Goal: Information Seeking & Learning: Learn about a topic

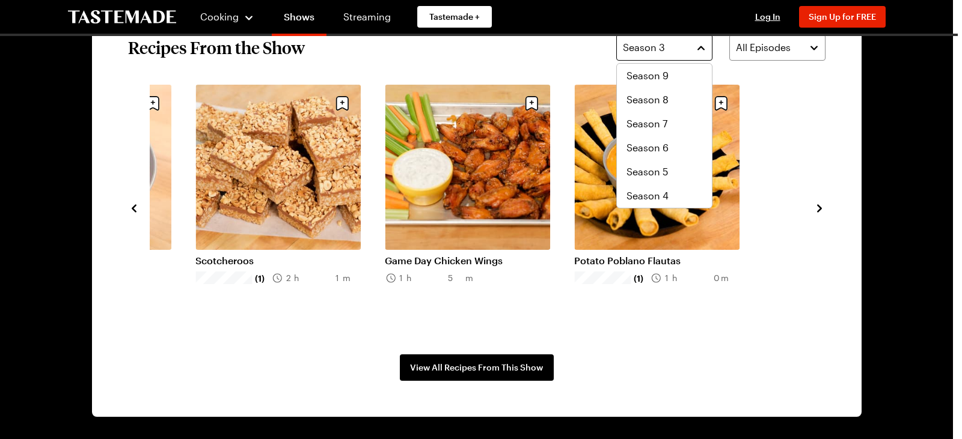
click at [693, 49] on button "Season 3" at bounding box center [664, 47] width 96 height 26
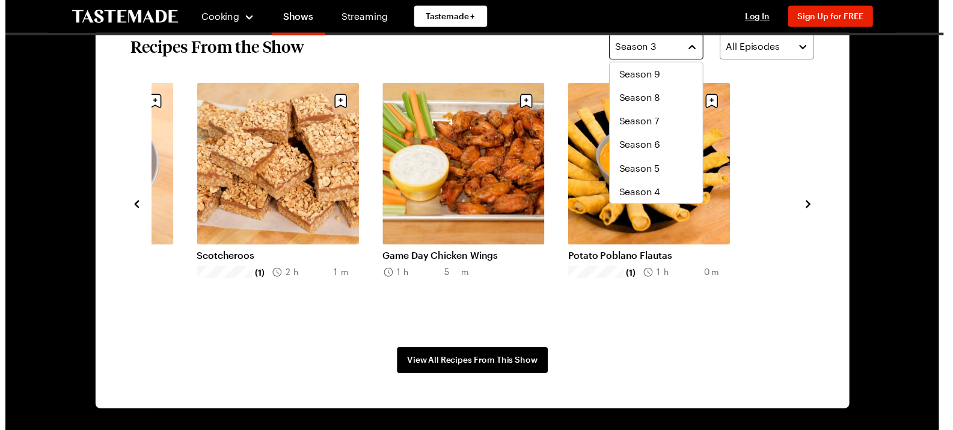
scroll to position [24, 0]
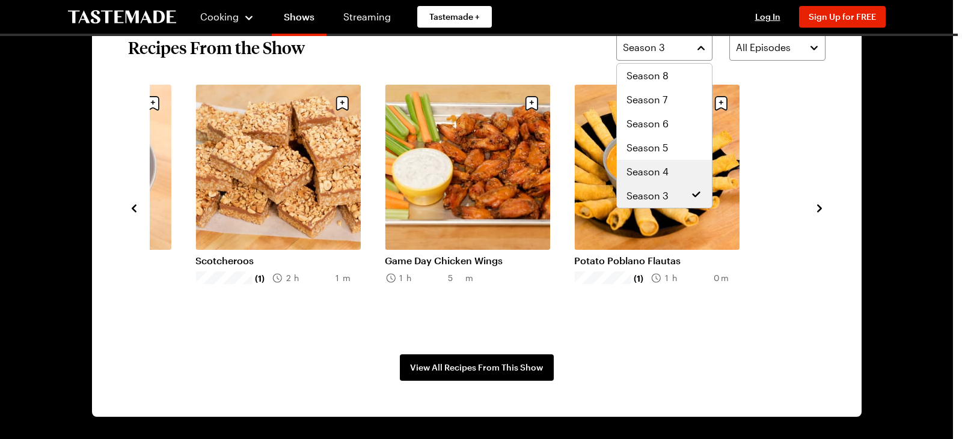
click at [677, 163] on div "Season 4" at bounding box center [664, 172] width 95 height 24
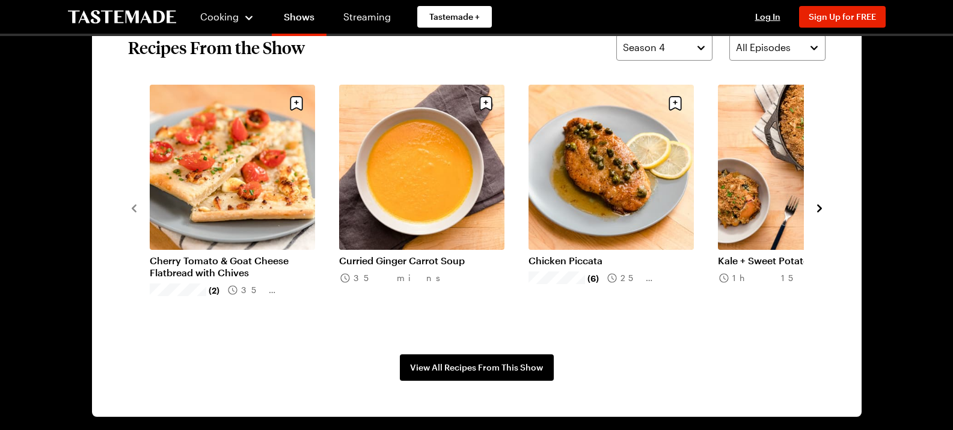
click at [817, 210] on icon "navigate to next item" at bounding box center [819, 209] width 12 height 12
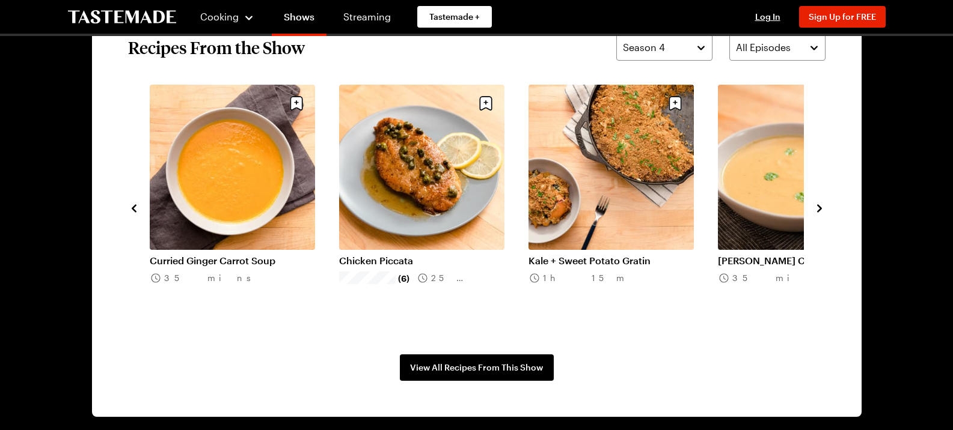
click at [817, 210] on icon "navigate to next item" at bounding box center [819, 209] width 12 height 12
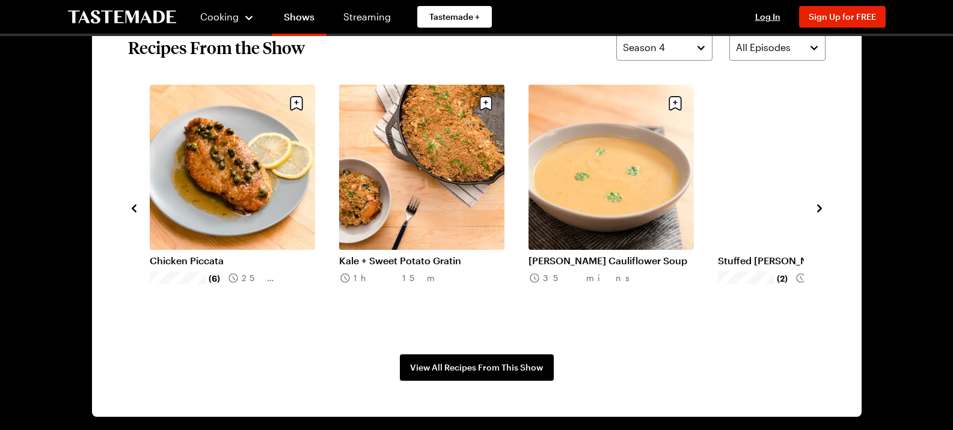
click at [817, 210] on icon "navigate to next item" at bounding box center [819, 209] width 12 height 12
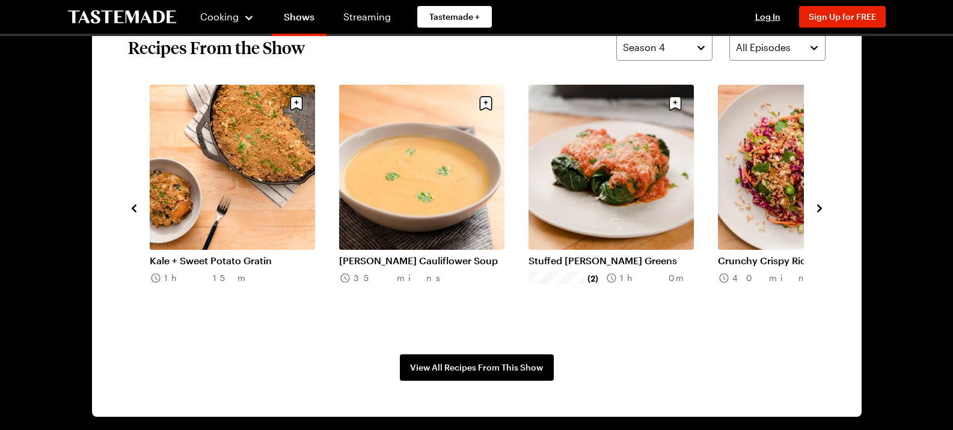
click at [817, 210] on icon "navigate to next item" at bounding box center [819, 209] width 12 height 12
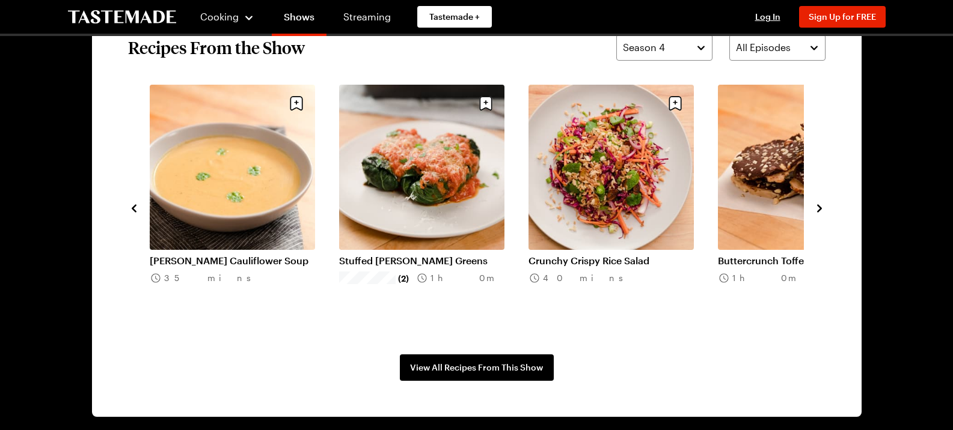
click at [817, 210] on icon "navigate to next item" at bounding box center [819, 209] width 12 height 12
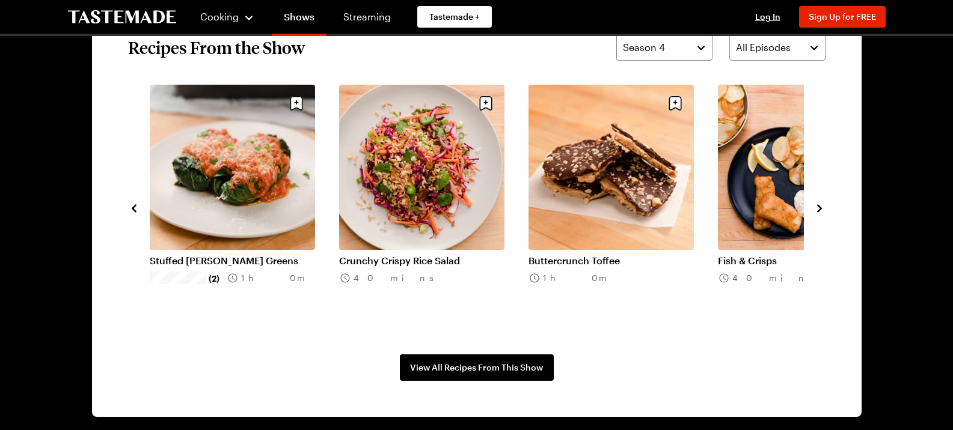
click at [817, 210] on icon "navigate to next item" at bounding box center [819, 209] width 12 height 12
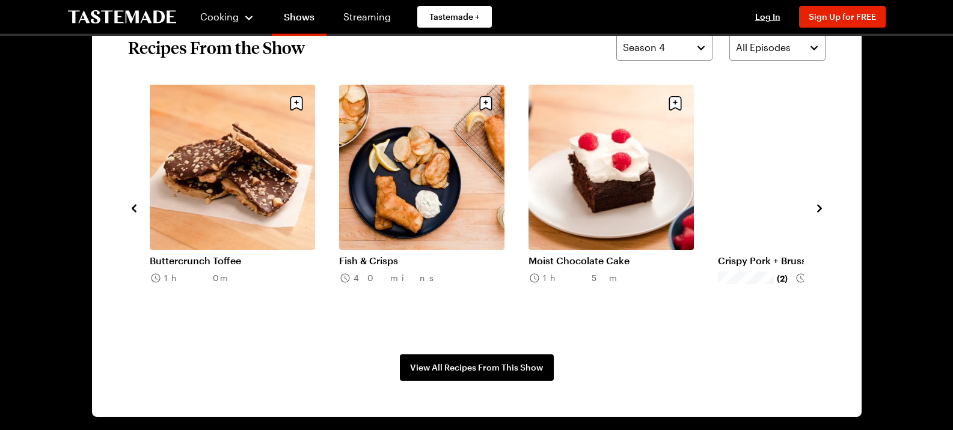
click at [817, 210] on icon "navigate to next item" at bounding box center [819, 209] width 12 height 12
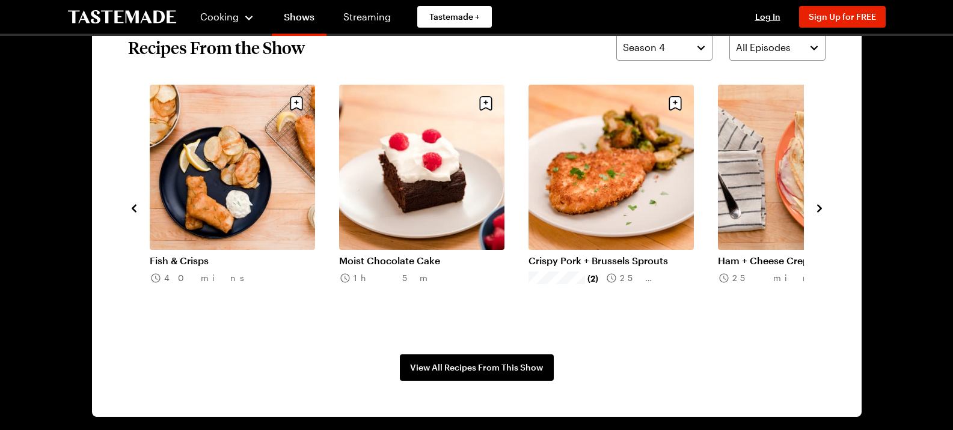
click at [817, 210] on icon "navigate to next item" at bounding box center [819, 209] width 12 height 12
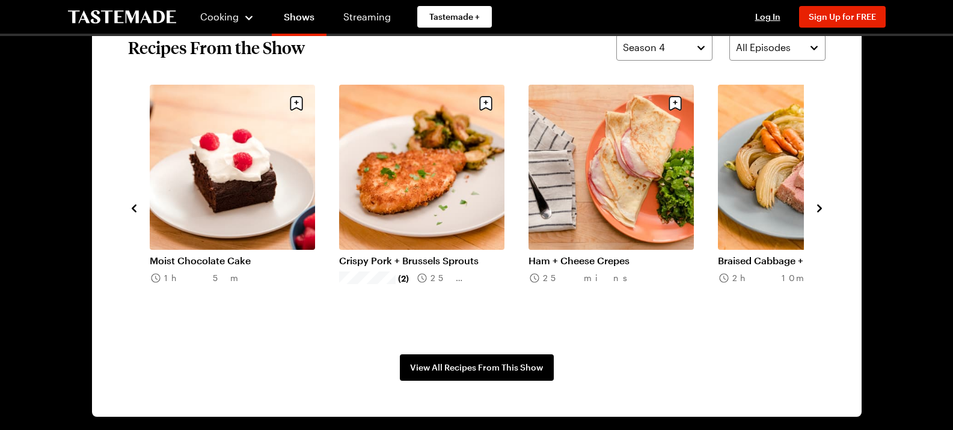
click at [817, 210] on icon "navigate to next item" at bounding box center [819, 209] width 12 height 12
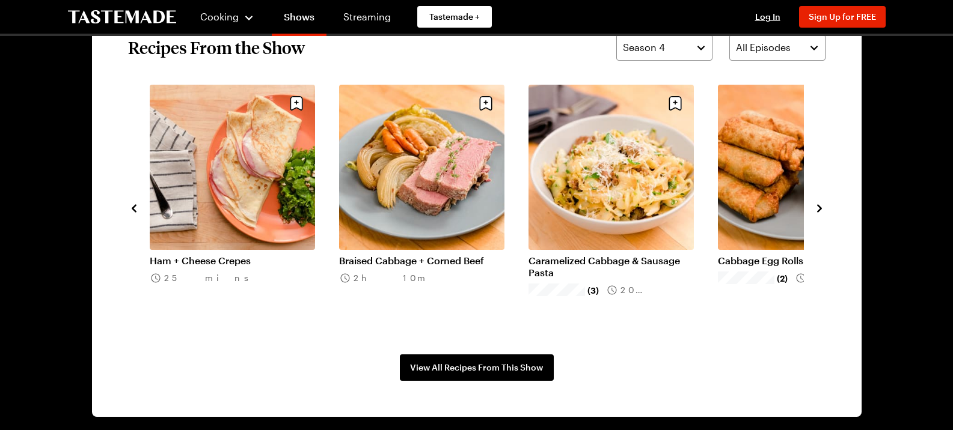
click at [817, 210] on icon "navigate to next item" at bounding box center [819, 209] width 12 height 12
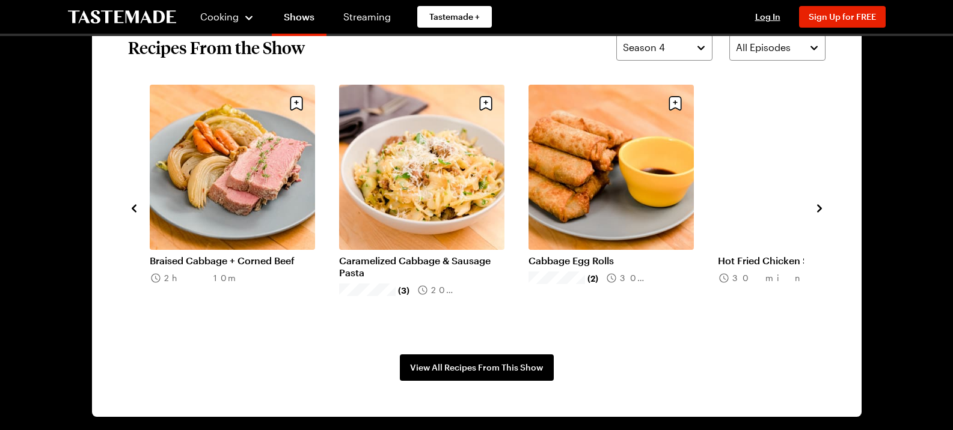
click at [817, 210] on icon "navigate to next item" at bounding box center [819, 209] width 12 height 12
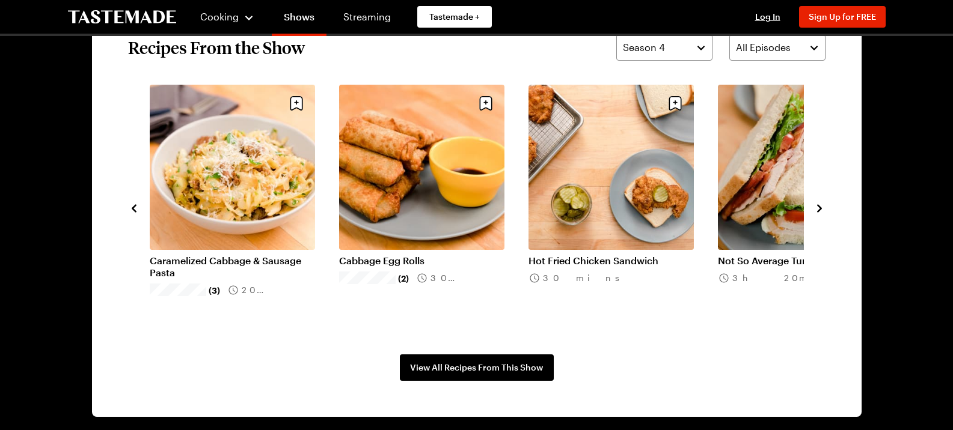
click at [817, 210] on icon "navigate to next item" at bounding box center [819, 209] width 12 height 12
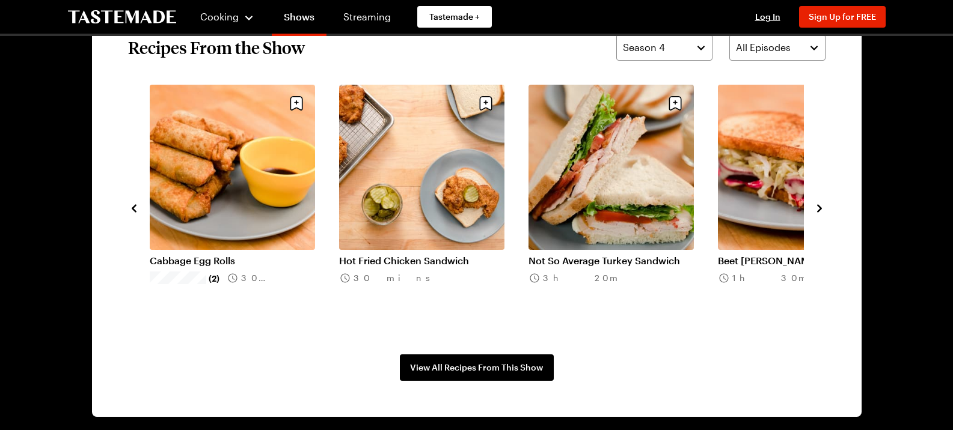
click at [817, 210] on icon "navigate to next item" at bounding box center [819, 209] width 12 height 12
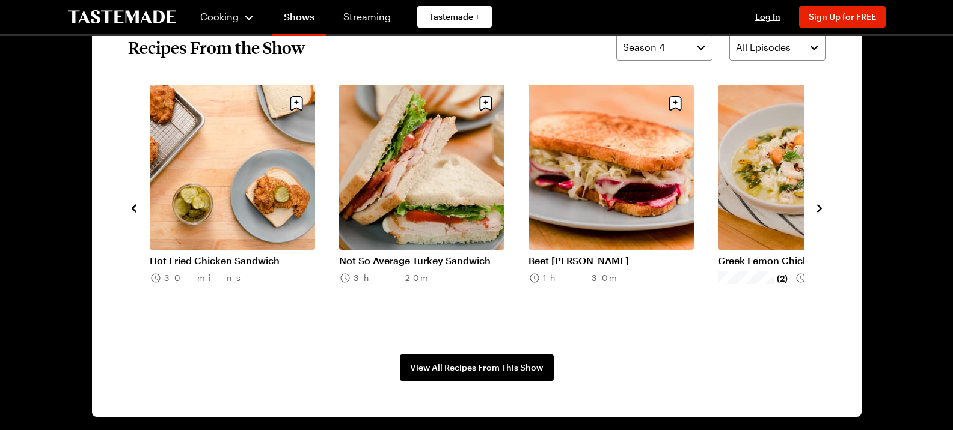
click at [817, 210] on icon "navigate to next item" at bounding box center [819, 209] width 12 height 12
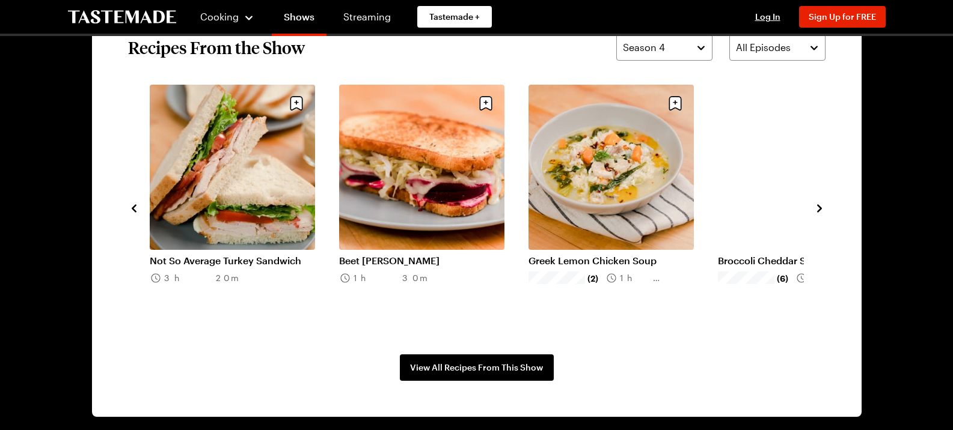
click at [817, 210] on icon "navigate to next item" at bounding box center [819, 209] width 12 height 12
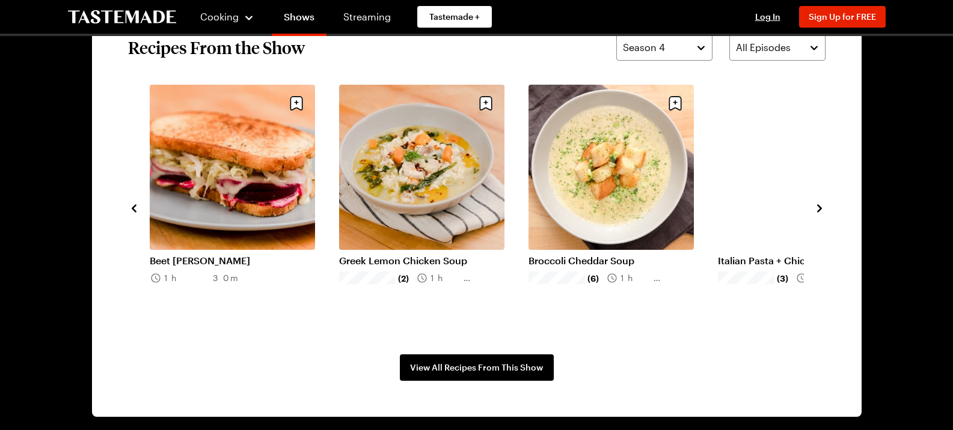
click at [817, 210] on icon "navigate to next item" at bounding box center [819, 209] width 12 height 12
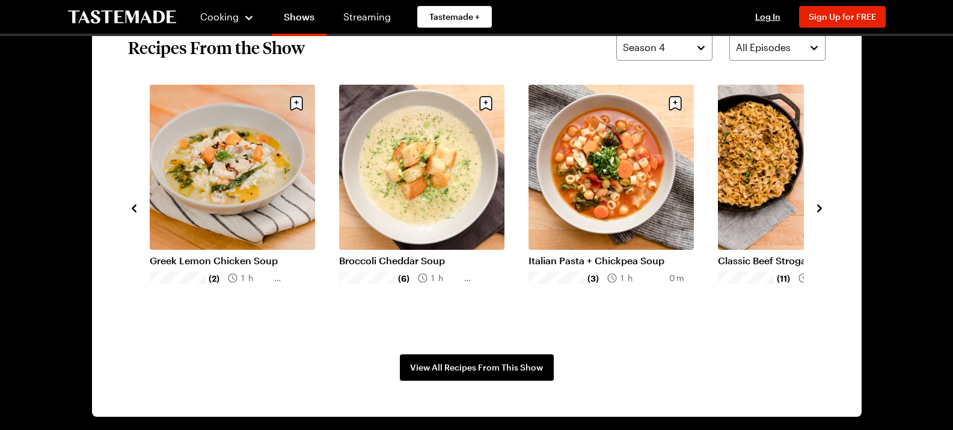
click at [817, 210] on icon "navigate to next item" at bounding box center [819, 209] width 12 height 12
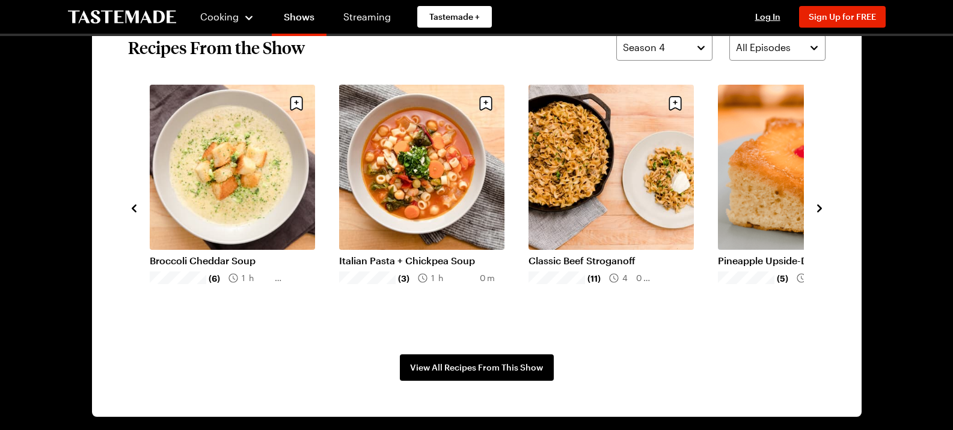
click at [817, 210] on icon "navigate to next item" at bounding box center [819, 209] width 12 height 12
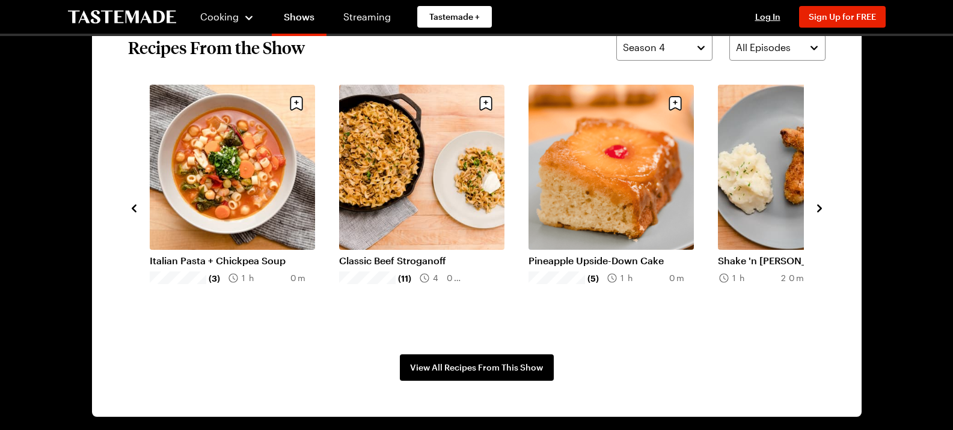
click at [815, 207] on icon "navigate to next item" at bounding box center [819, 209] width 12 height 12
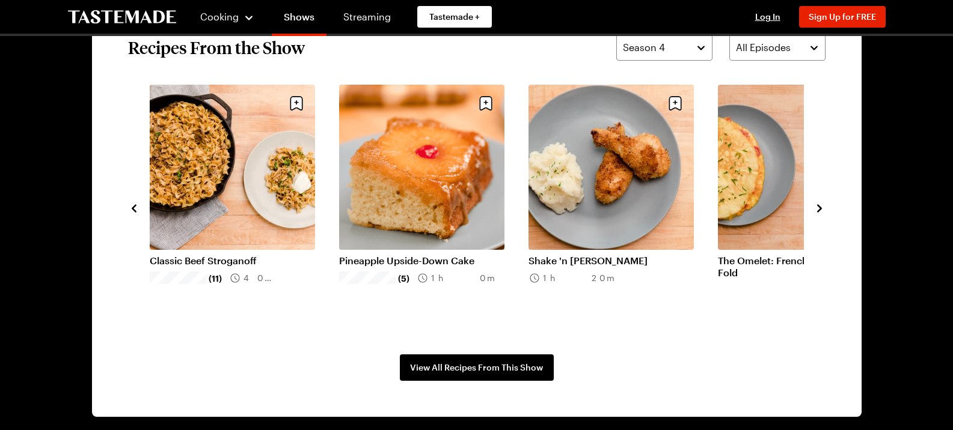
click at [815, 207] on icon "navigate to next item" at bounding box center [819, 209] width 12 height 12
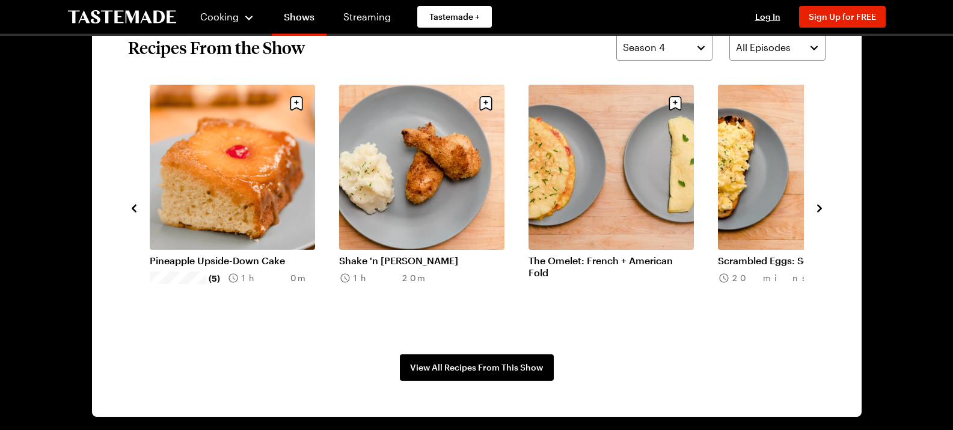
click at [815, 207] on icon "navigate to next item" at bounding box center [819, 209] width 12 height 12
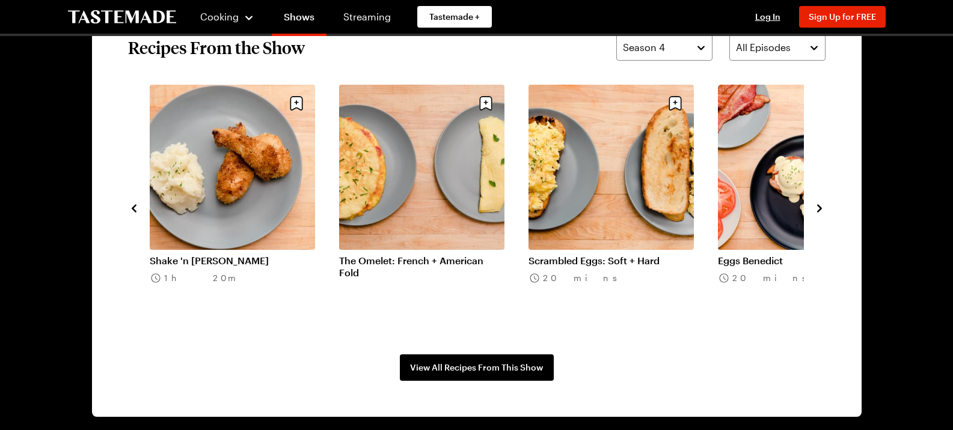
click at [815, 207] on icon "navigate to next item" at bounding box center [819, 209] width 12 height 12
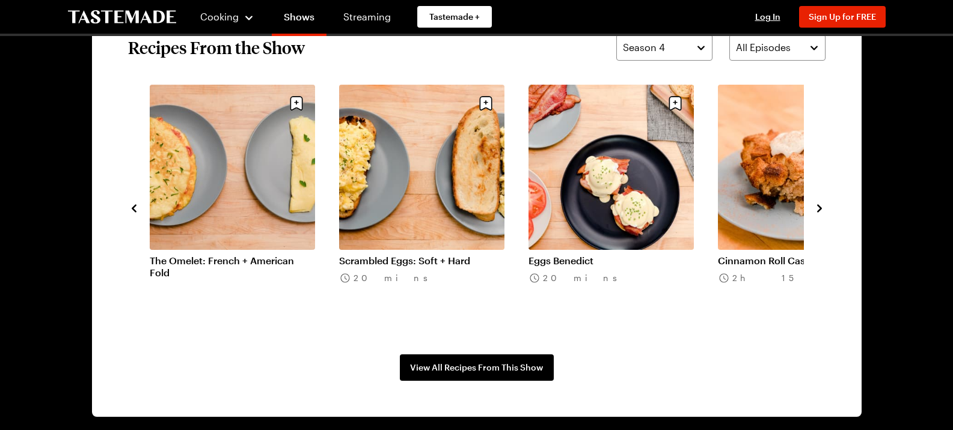
click at [815, 207] on icon "navigate to next item" at bounding box center [819, 209] width 12 height 12
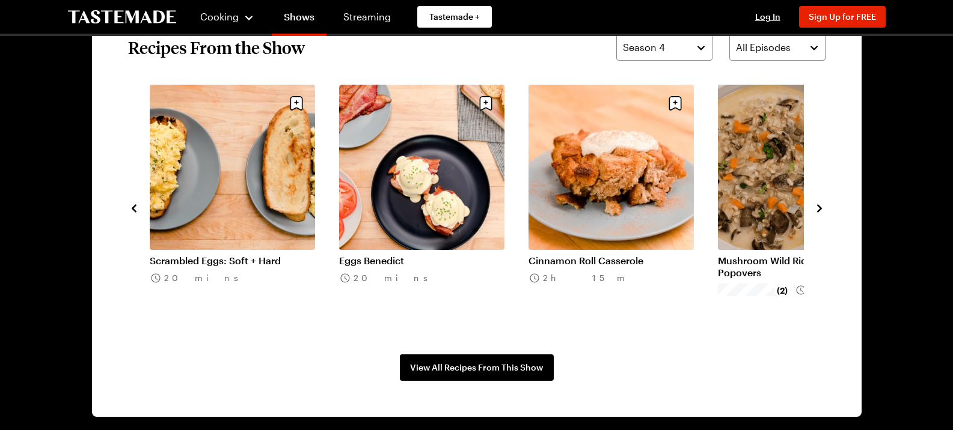
click at [815, 207] on icon "navigate to next item" at bounding box center [819, 209] width 12 height 12
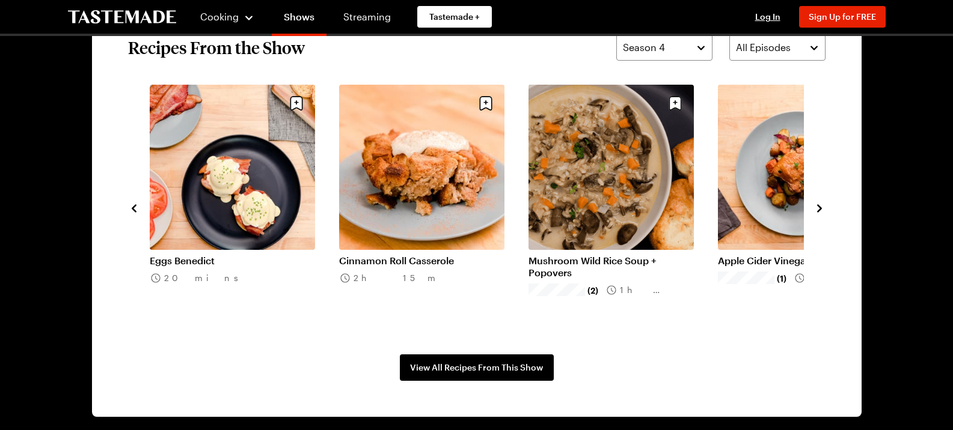
click at [815, 207] on icon "navigate to next item" at bounding box center [819, 209] width 12 height 12
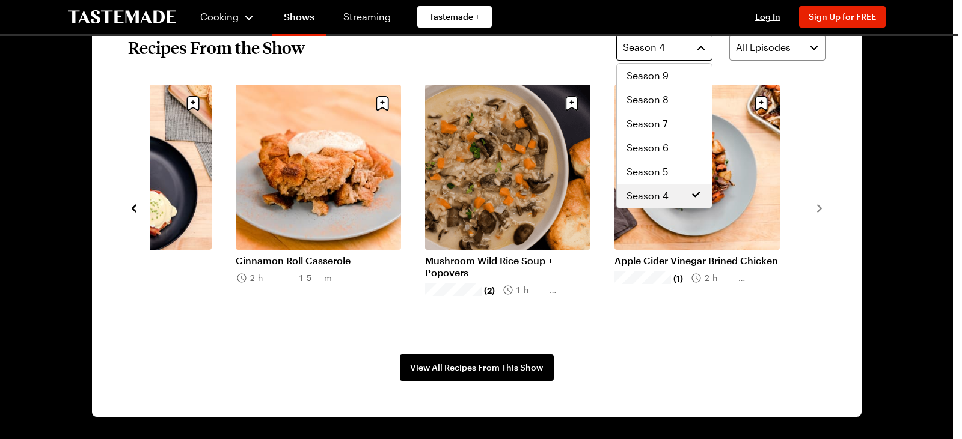
click at [655, 46] on span "Season 4" at bounding box center [644, 47] width 42 height 14
click at [645, 177] on span "Season 5" at bounding box center [646, 172] width 41 height 14
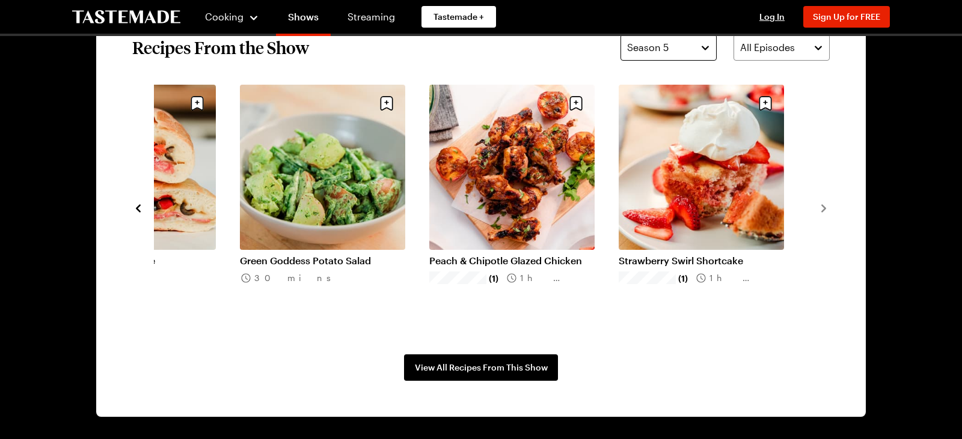
click at [644, 53] on span "Season 5" at bounding box center [647, 47] width 41 height 14
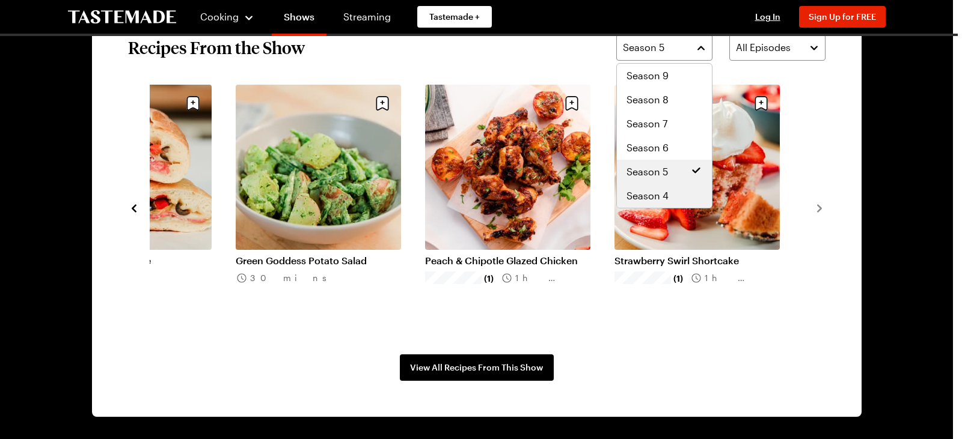
click at [657, 195] on span "Season 4" at bounding box center [647, 196] width 42 height 14
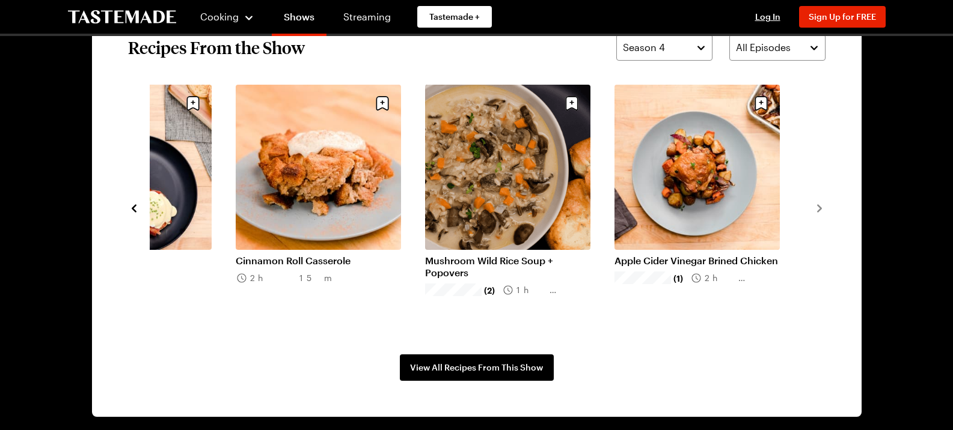
click at [534, 255] on link "Mushroom Wild Rice Soup + Popovers" at bounding box center [507, 267] width 165 height 24
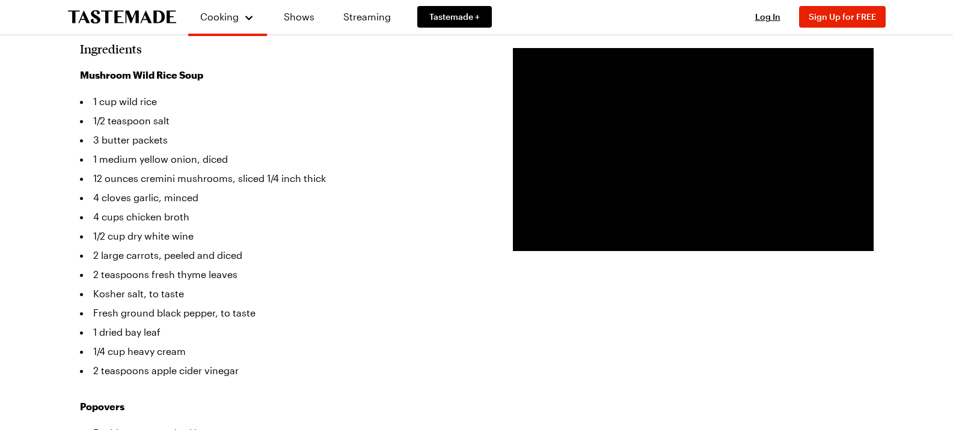
scroll to position [374, 0]
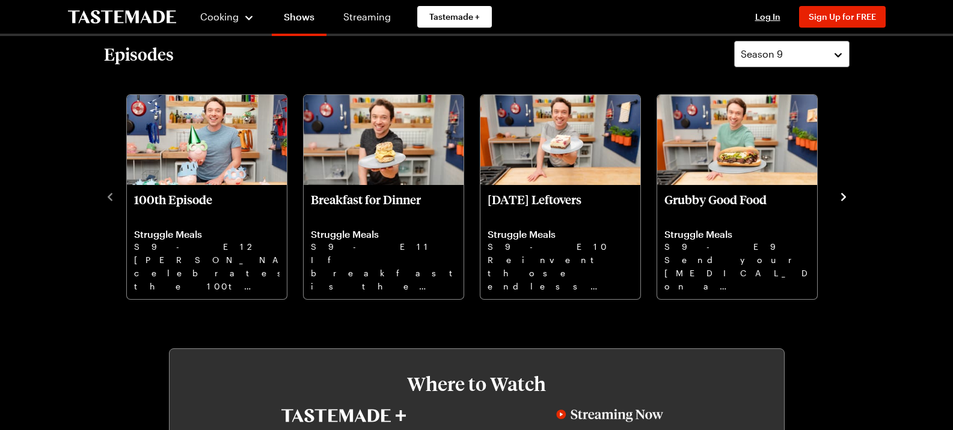
scroll to position [948, 0]
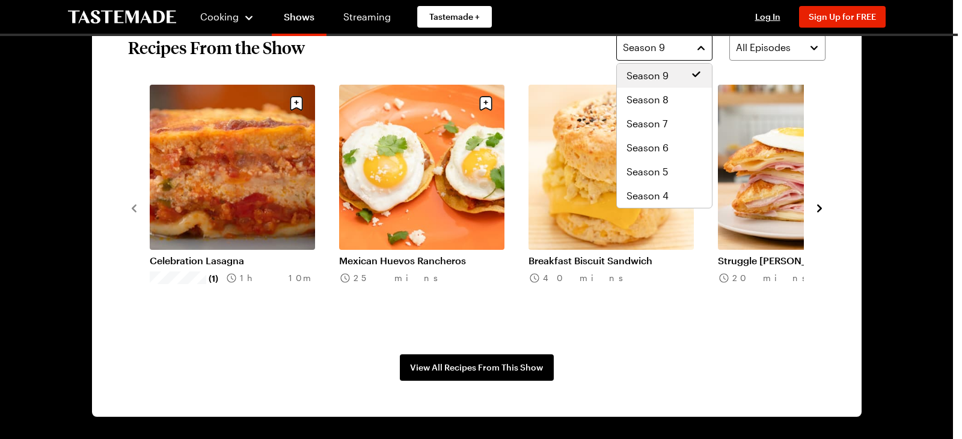
click at [688, 43] on button "Season 9" at bounding box center [664, 47] width 96 height 26
click at [680, 177] on div "Season 5" at bounding box center [664, 172] width 76 height 14
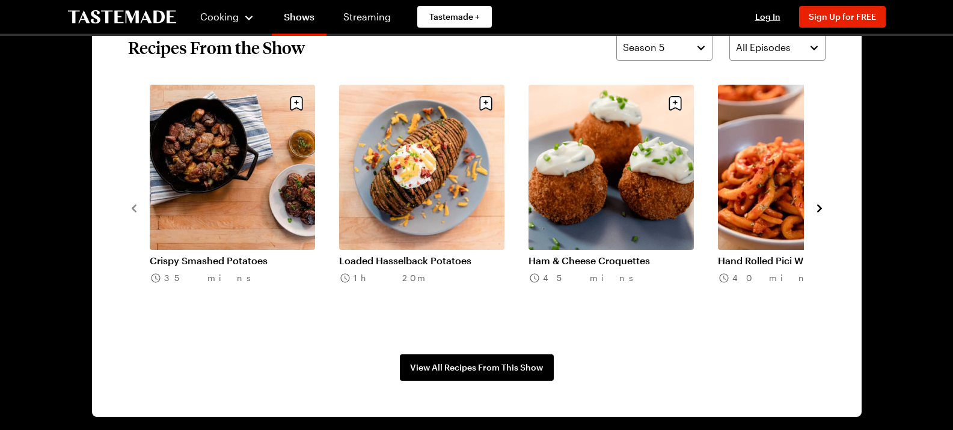
click at [816, 209] on icon "navigate to next item" at bounding box center [819, 209] width 12 height 12
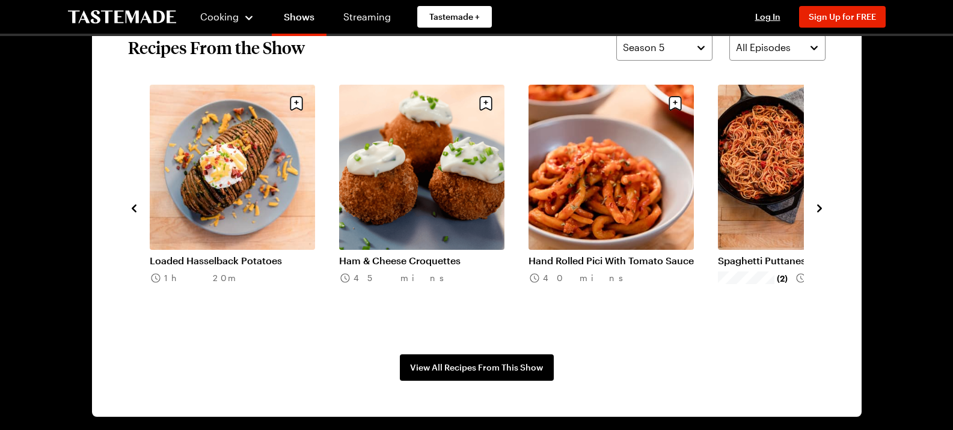
click at [816, 209] on icon "navigate to next item" at bounding box center [819, 209] width 12 height 12
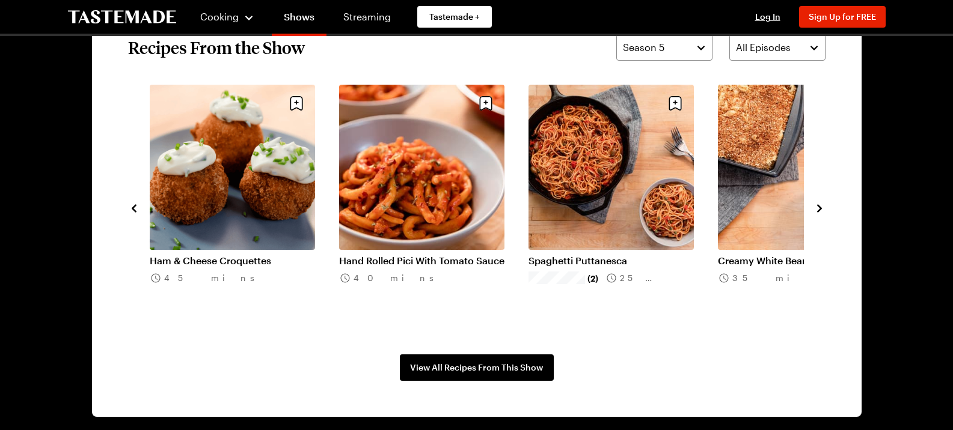
click at [816, 209] on icon "navigate to next item" at bounding box center [819, 209] width 12 height 12
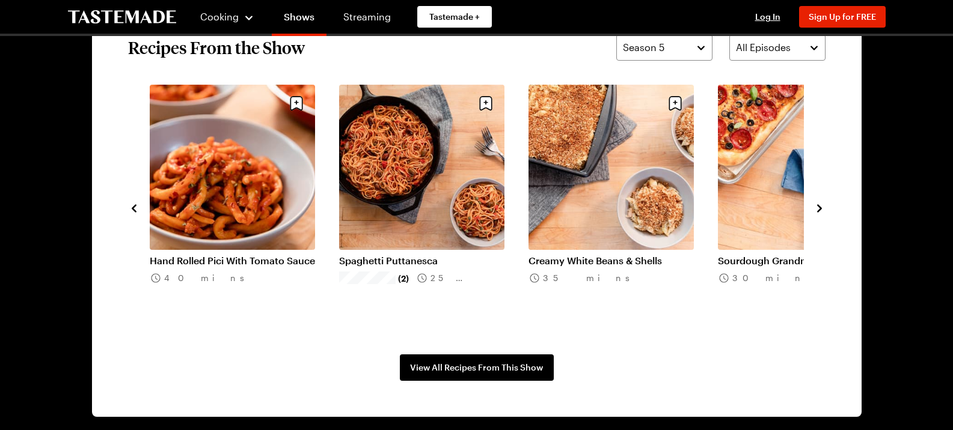
click at [816, 209] on icon "navigate to next item" at bounding box center [819, 209] width 12 height 12
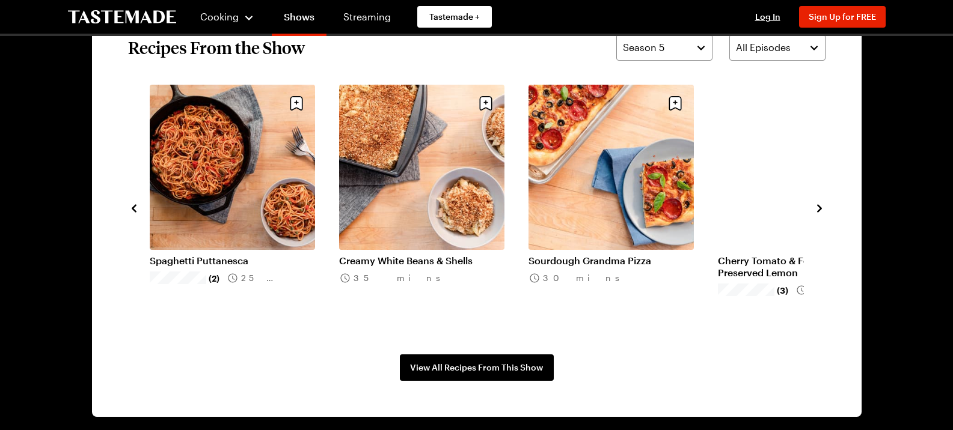
click at [816, 209] on icon "navigate to next item" at bounding box center [819, 209] width 12 height 12
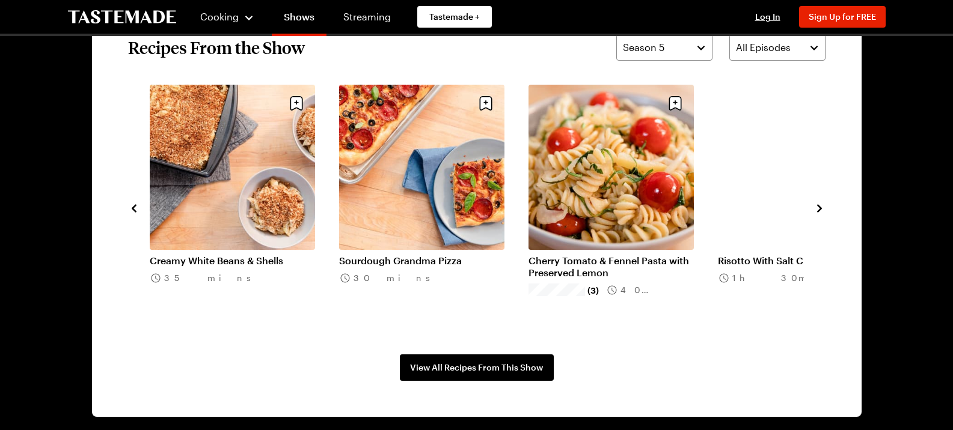
click at [816, 209] on icon "navigate to next item" at bounding box center [819, 209] width 12 height 12
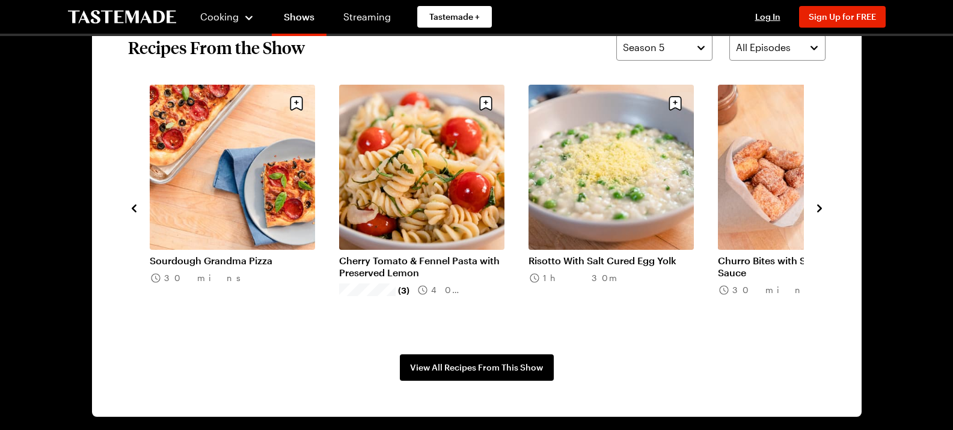
click at [816, 209] on icon "navigate to next item" at bounding box center [819, 209] width 12 height 12
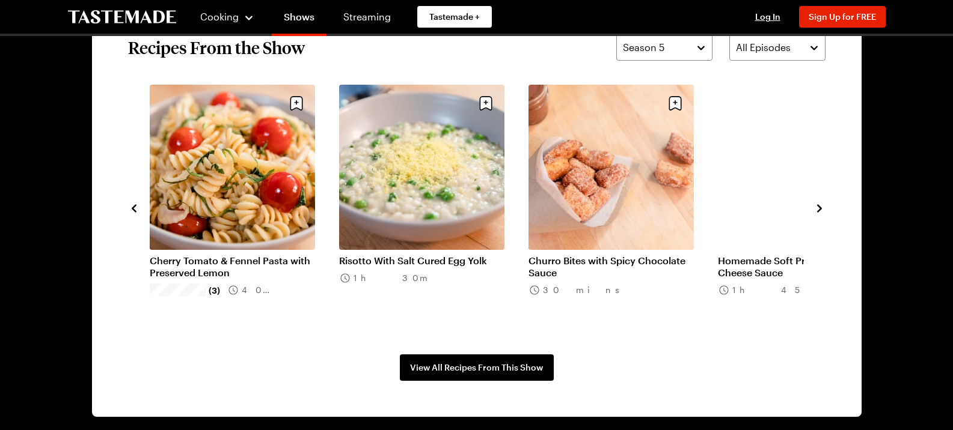
click at [816, 209] on icon "navigate to next item" at bounding box center [819, 209] width 12 height 12
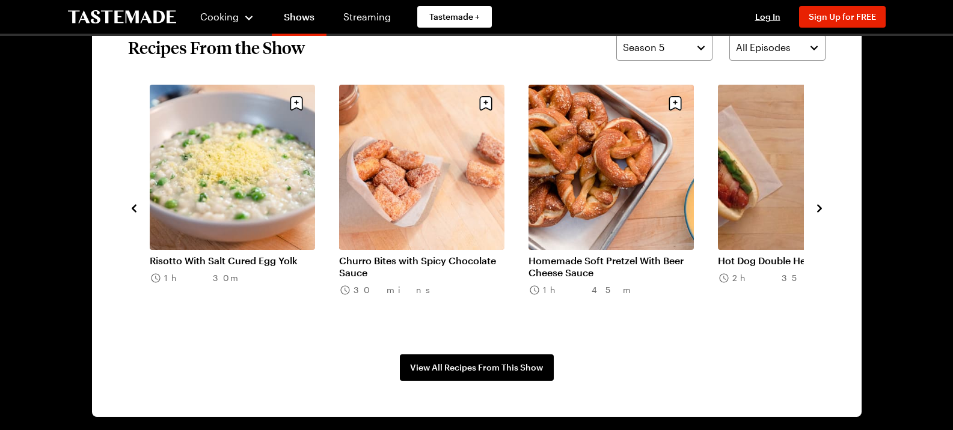
click at [816, 209] on icon "navigate to next item" at bounding box center [819, 209] width 12 height 12
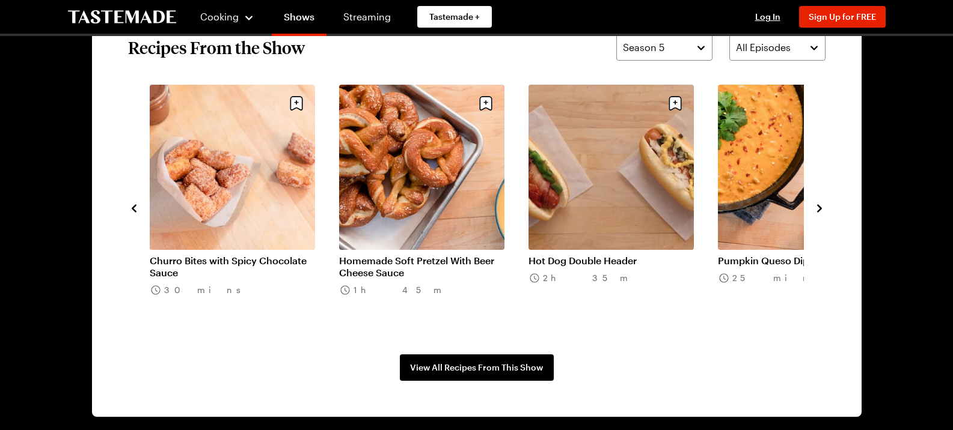
click at [816, 209] on icon "navigate to next item" at bounding box center [819, 209] width 12 height 12
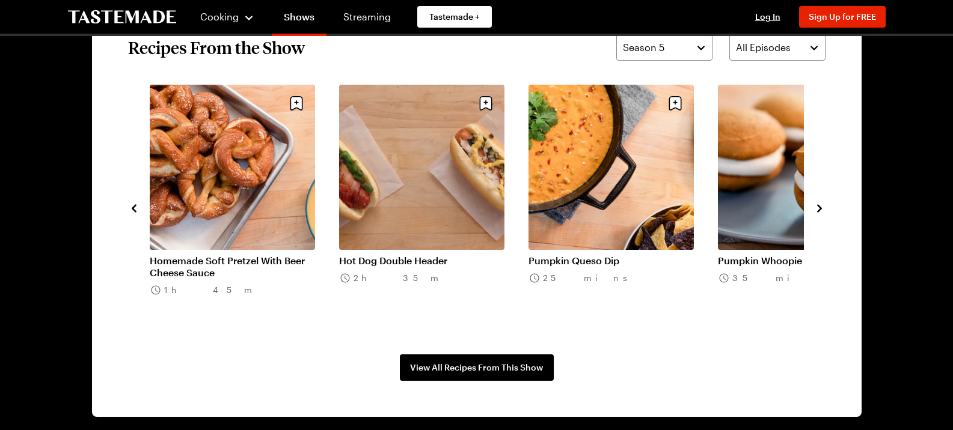
click at [816, 209] on icon "navigate to next item" at bounding box center [819, 209] width 12 height 12
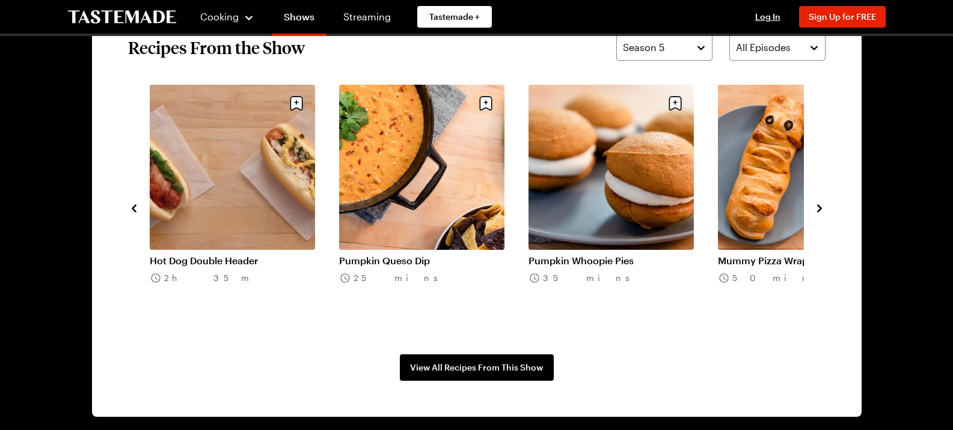
click at [816, 209] on icon "navigate to next item" at bounding box center [819, 209] width 12 height 12
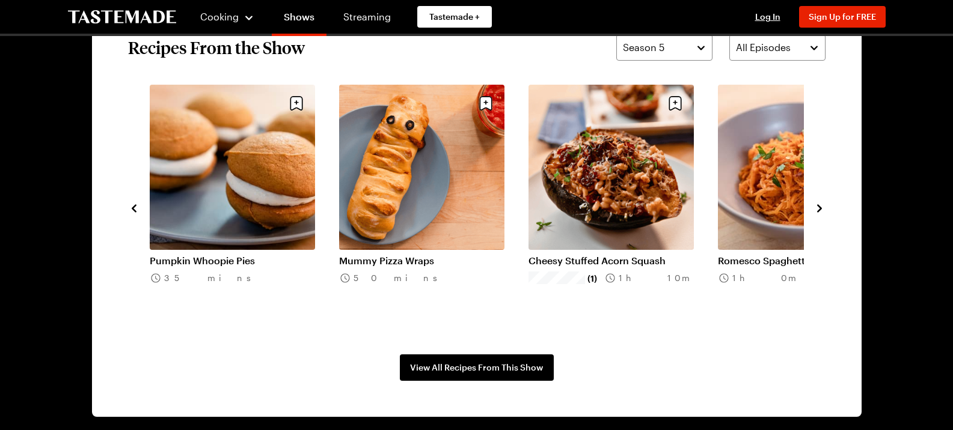
click at [605, 255] on link "Cheesy Stuffed Acorn Squash" at bounding box center [610, 261] width 165 height 12
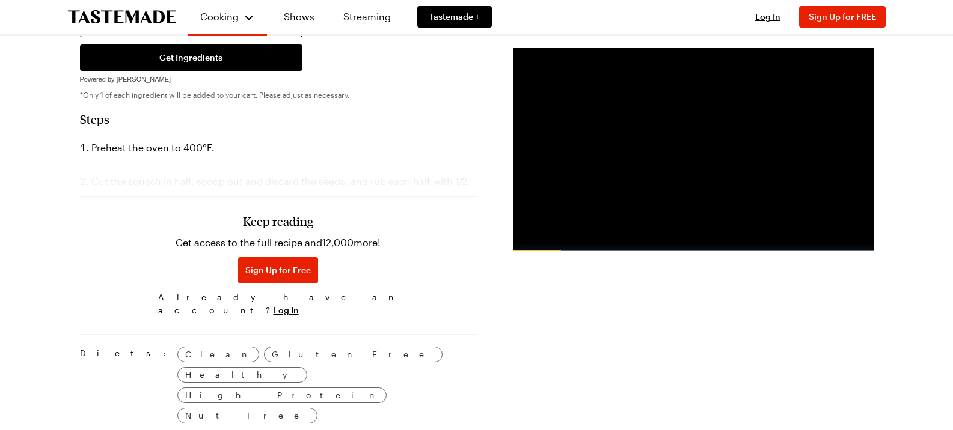
scroll to position [744, 0]
click at [20, 378] on div "Cooking Shows Streaming Tastemade + Log In Sign Up Log In Sign Up for FREE Sear…" at bounding box center [476, 337] width 953 height 2162
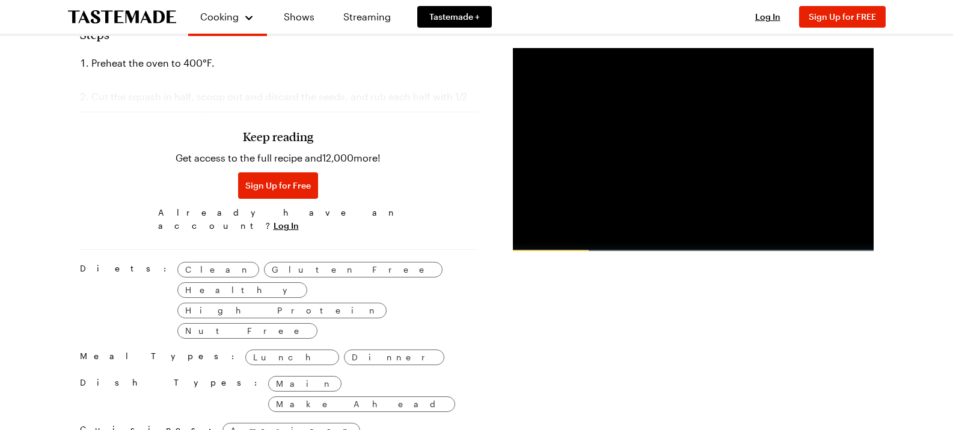
scroll to position [831, 0]
